Goal: Use online tool/utility: Use online tool/utility

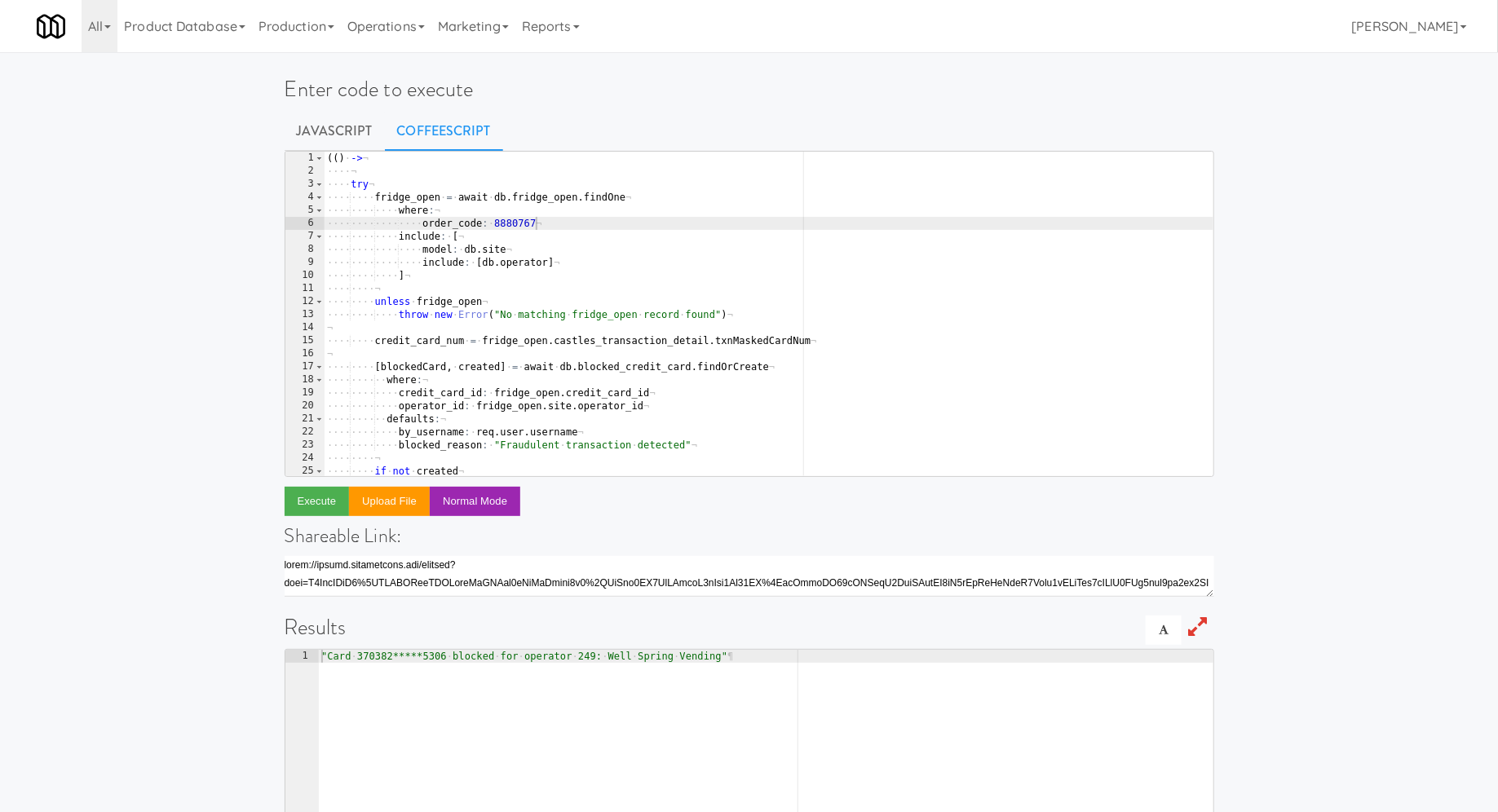
click at [524, 222] on div "( ( ) · -> ¬ ···· ¬ ···· try ¬ ···· ···· fridge_open · = · await · db . fridge_…" at bounding box center [769, 328] width 890 height 352
paste textarea "6363561"
click at [314, 510] on button "Execute" at bounding box center [316, 502] width 65 height 29
click at [506, 227] on div "( ( ) · -> ¬ ···· ¬ ···· try ¬ ···· ···· fridge_open · = · await · db . fridge_…" at bounding box center [769, 328] width 890 height 352
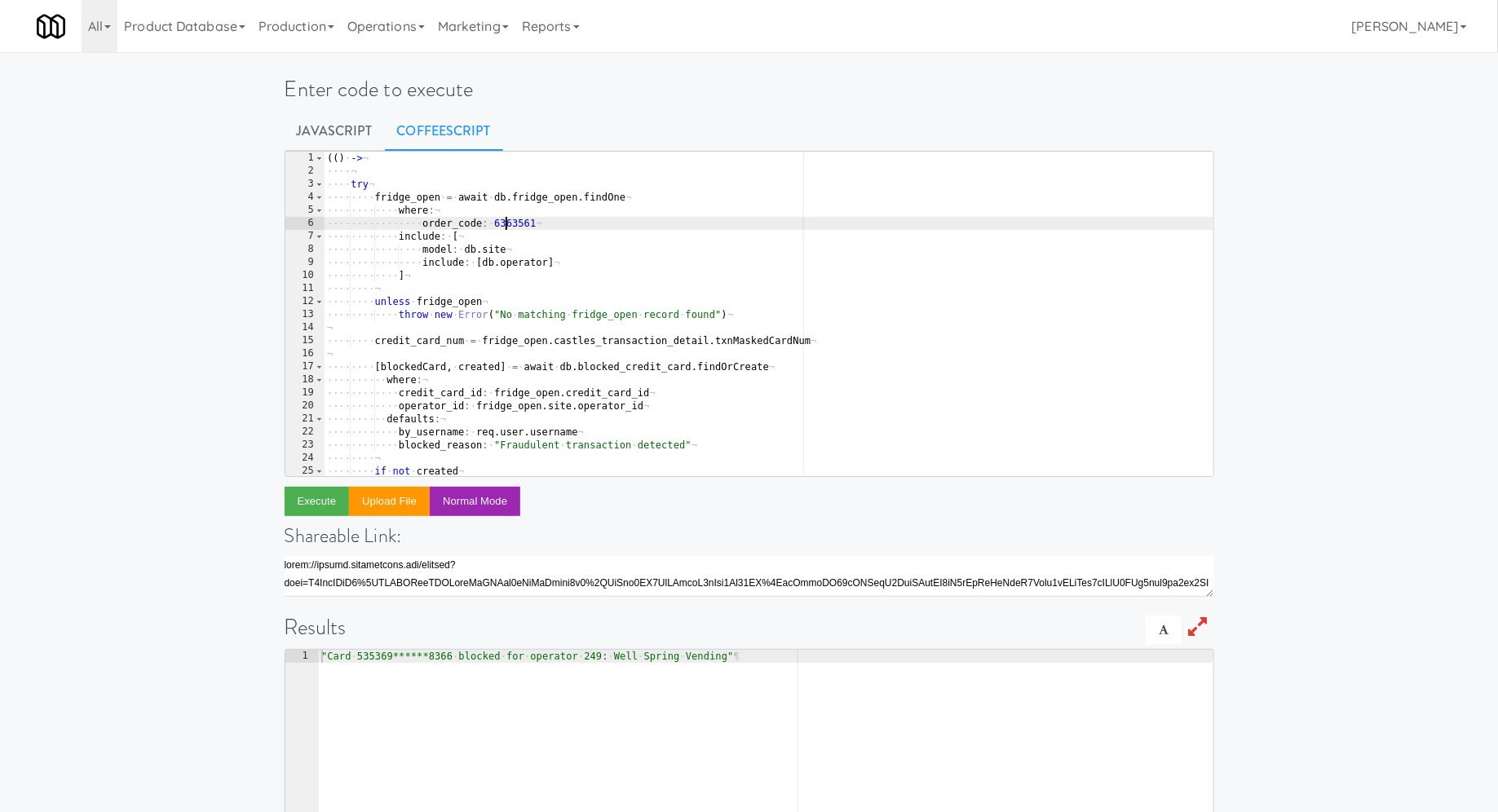
click at [506, 227] on div "( ( ) · -> ¬ ···· ¬ ···· try ¬ ···· ···· fridge_open · = · await · db . fridge_…" at bounding box center [769, 328] width 890 height 352
click at [503, 226] on div "( ( ) · -> ¬ ···· ¬ ···· try ¬ ···· ···· fridge_open · = · await · db . fridge_…" at bounding box center [769, 328] width 890 height 352
paste textarea "1377646"
click at [310, 513] on button "Execute" at bounding box center [316, 502] width 65 height 29
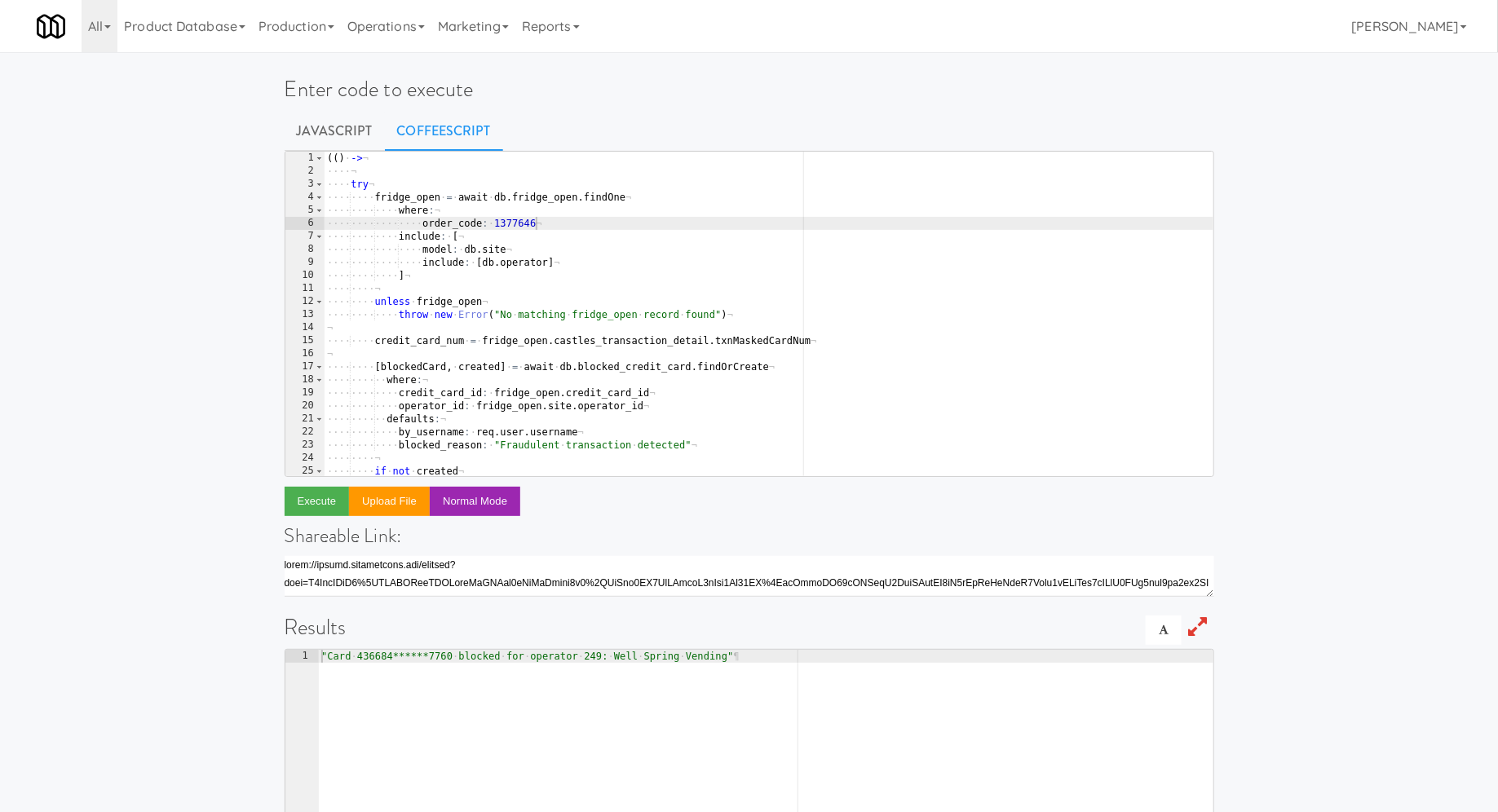
click at [514, 226] on div "( ( ) · -> ¬ ···· ¬ ···· try ¬ ···· ···· fridge_open · = · await · db . fridge_…" at bounding box center [769, 328] width 890 height 352
paste textarea "822471"
type textarea "order_code: 8224716"
click at [338, 498] on button "Execute" at bounding box center [316, 502] width 65 height 29
